Goal: Task Accomplishment & Management: Manage account settings

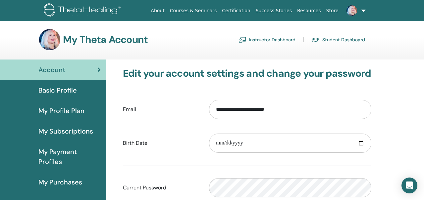
click at [364, 10] on link at bounding box center [354, 10] width 27 height 21
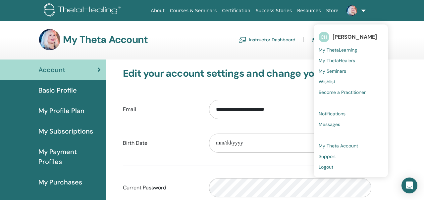
click at [281, 39] on link "Instructor Dashboard" at bounding box center [266, 39] width 57 height 11
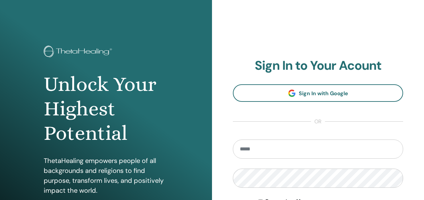
type input "**********"
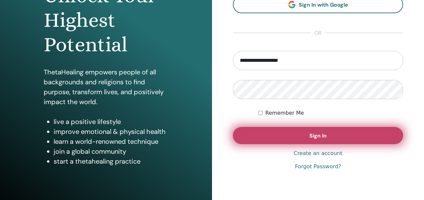
click at [257, 131] on button "Sign In" at bounding box center [318, 135] width 170 height 17
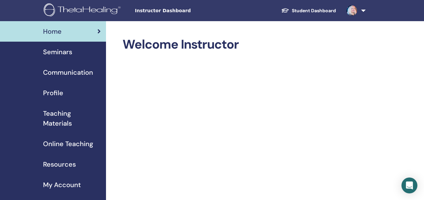
click at [49, 53] on span "Seminars" at bounding box center [57, 52] width 29 height 10
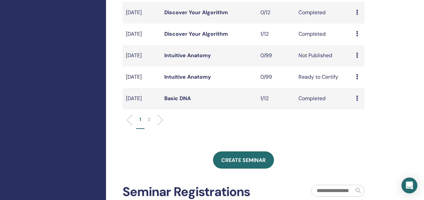
scroll to position [229, 0]
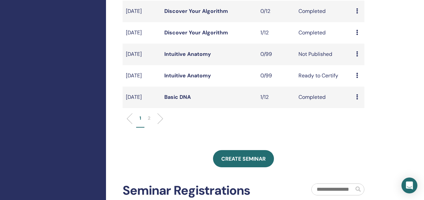
click at [356, 105] on td "Preview Attendees" at bounding box center [359, 98] width 12 height 22
click at [181, 101] on link "Basic DNA" at bounding box center [177, 97] width 26 height 7
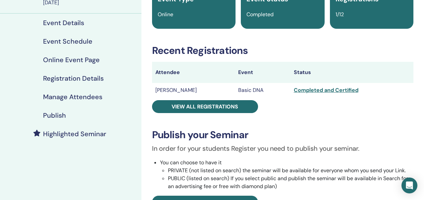
scroll to position [101, 0]
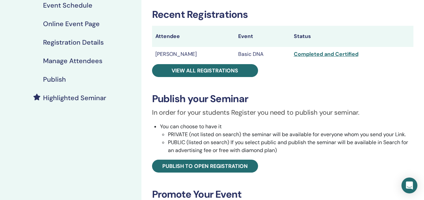
click at [85, 61] on h4 "Manage Attendees" at bounding box center [72, 61] width 59 height 8
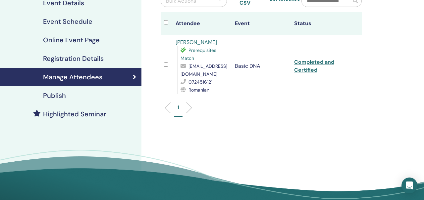
scroll to position [85, 0]
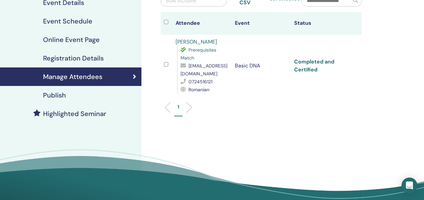
click at [305, 73] on link "Completed and Certified" at bounding box center [314, 65] width 40 height 15
